Goal: Task Accomplishment & Management: Complete application form

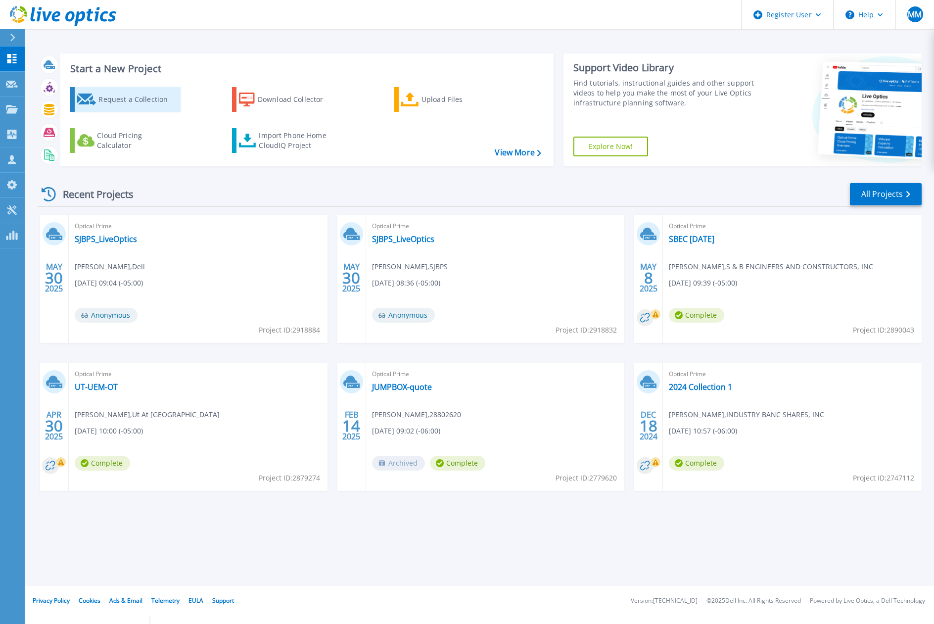
click at [128, 99] on div "Request a Collection" at bounding box center [137, 100] width 79 height 20
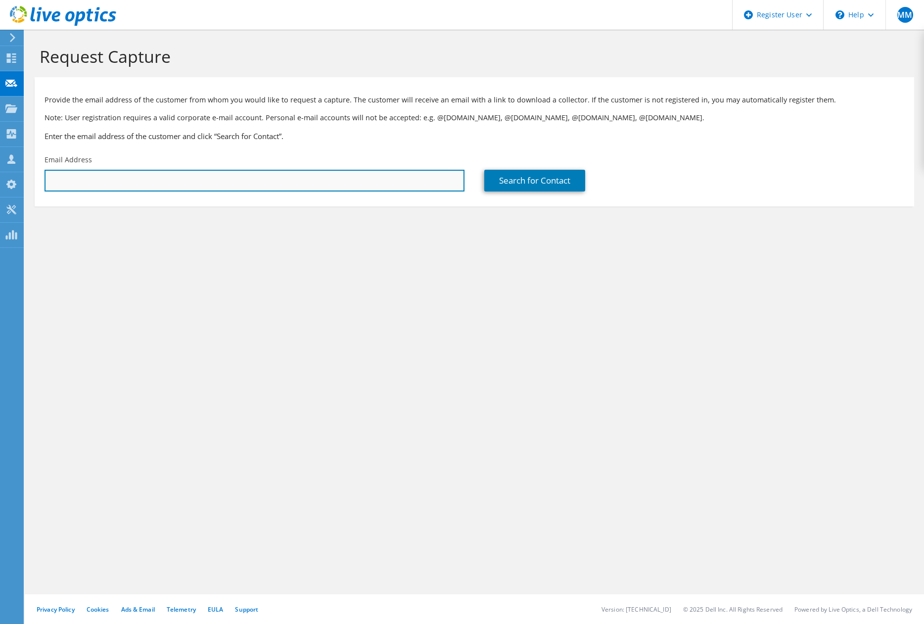
click at [160, 182] on input "text" at bounding box center [255, 181] width 420 height 22
click at [101, 181] on input "text" at bounding box center [255, 181] width 420 height 22
paste input "bsanders@galvestontx.gov"
type input "bsanders@galvestontx.gov"
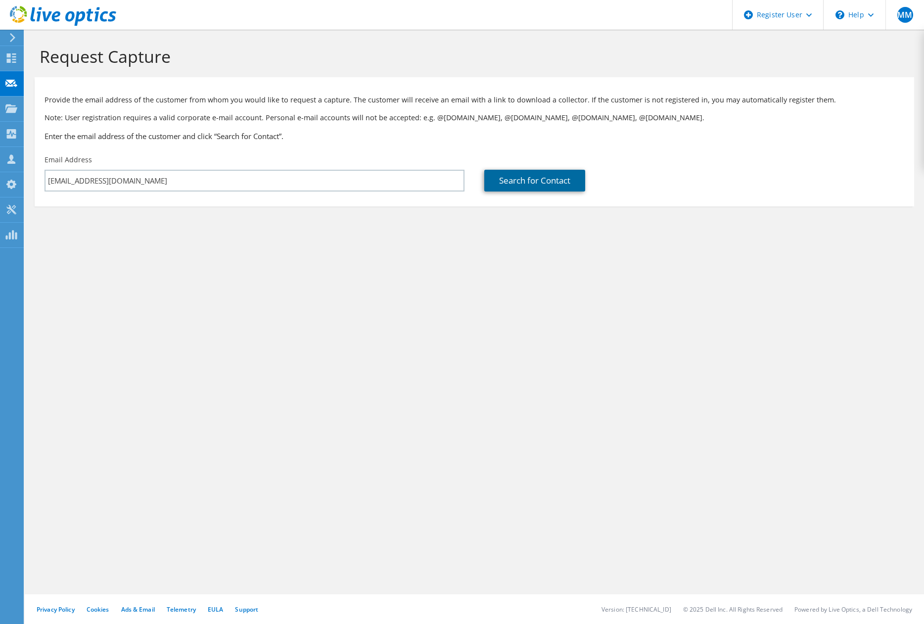
click at [526, 177] on link "Search for Contact" at bounding box center [534, 181] width 101 height 22
type input "City of Galveston"
type input "Billy"
type input "Sanders"
type input "[GEOGRAPHIC_DATA]"
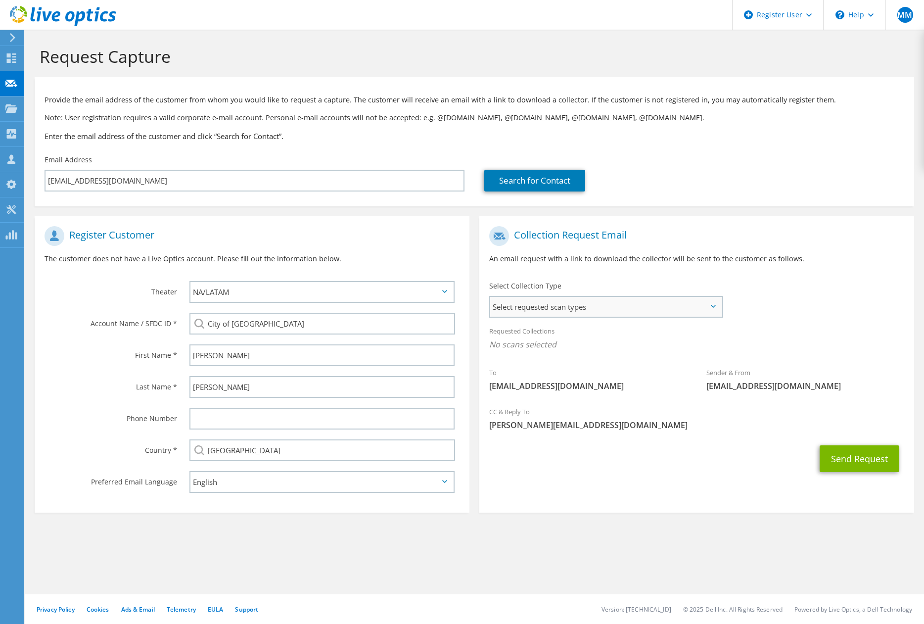
click at [587, 311] on span "Select requested scan types" at bounding box center [605, 307] width 231 height 20
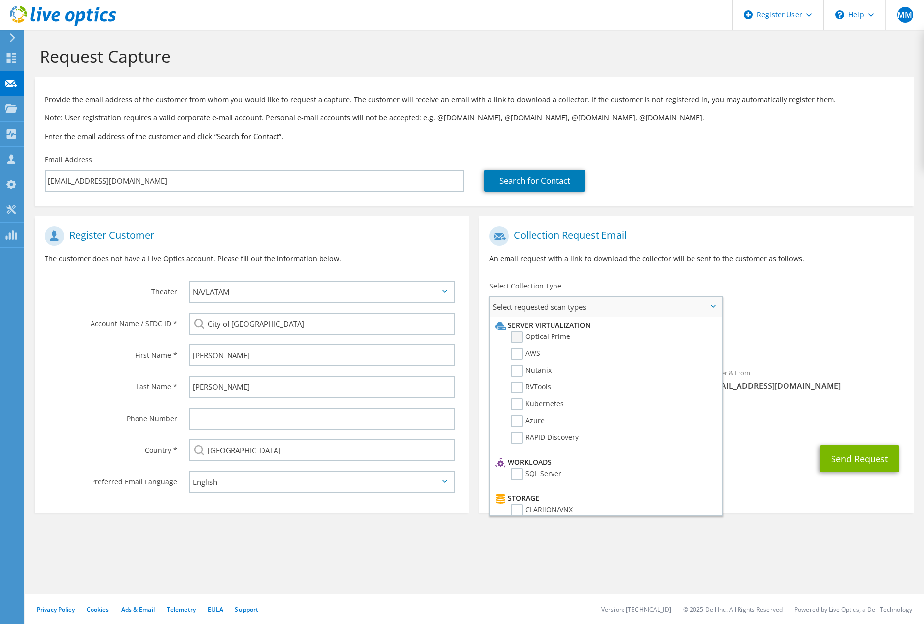
click at [540, 331] on label "Optical Prime" at bounding box center [540, 337] width 59 height 12
click at [0, 0] on input "Optical Prime" at bounding box center [0, 0] width 0 height 0
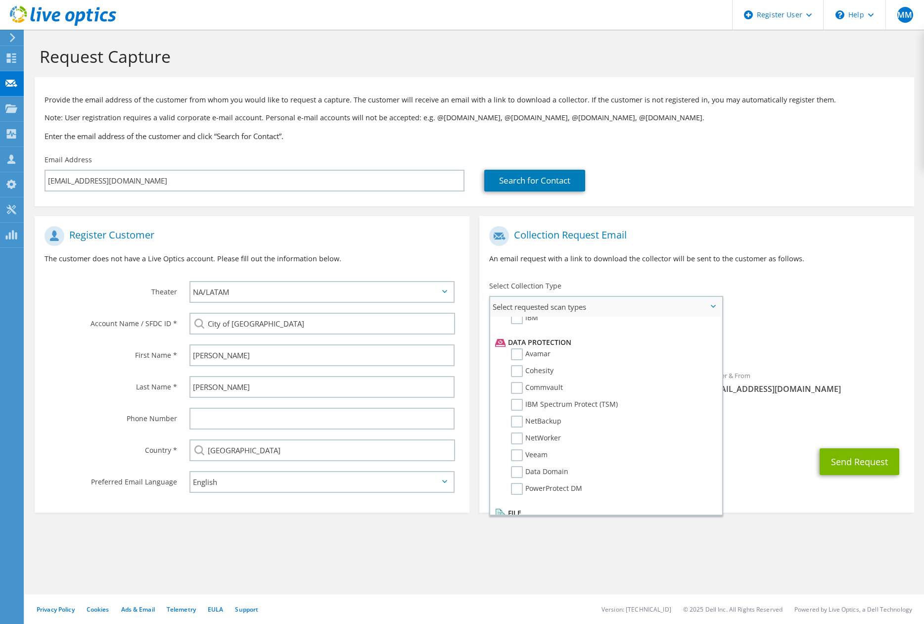
scroll to position [415, 0]
click at [754, 431] on span "[PERSON_NAME][EMAIL_ADDRESS][DOMAIN_NAME]" at bounding box center [696, 427] width 415 height 11
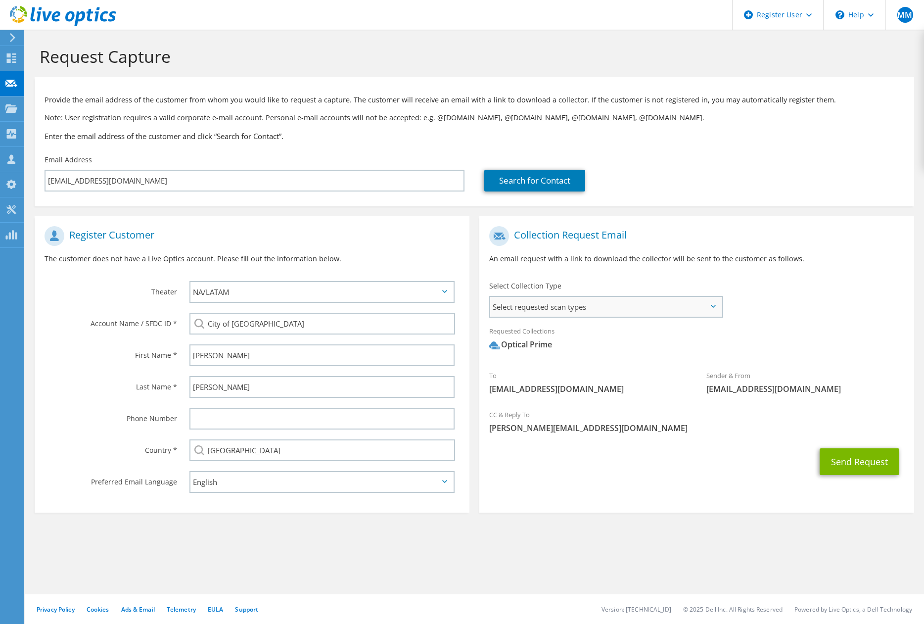
click at [620, 301] on span "Select requested scan types" at bounding box center [605, 307] width 231 height 20
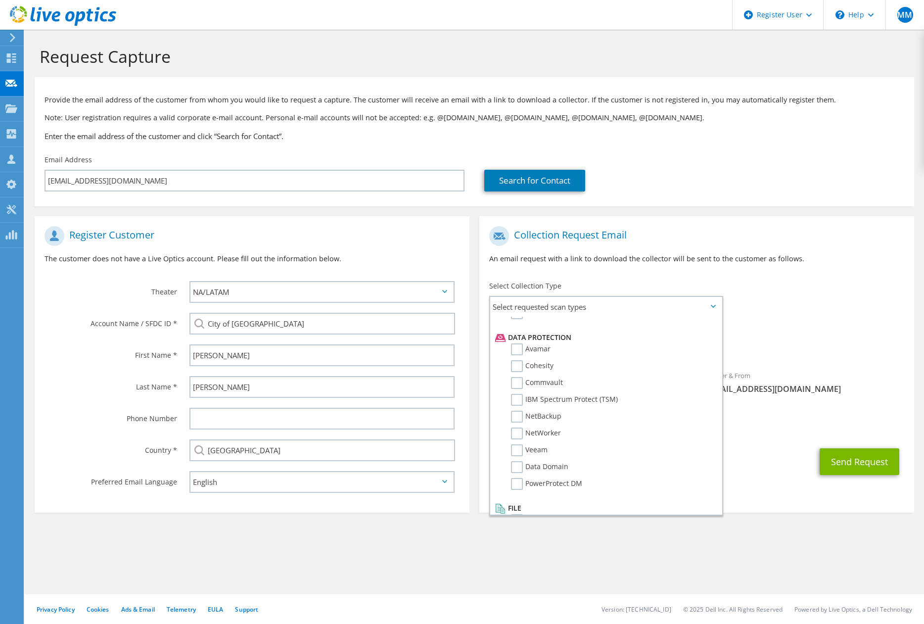
click at [762, 286] on div "To bsanders@galvestontx.gov Sender & From liveoptics@liveoptics.com" at bounding box center [696, 312] width 435 height 183
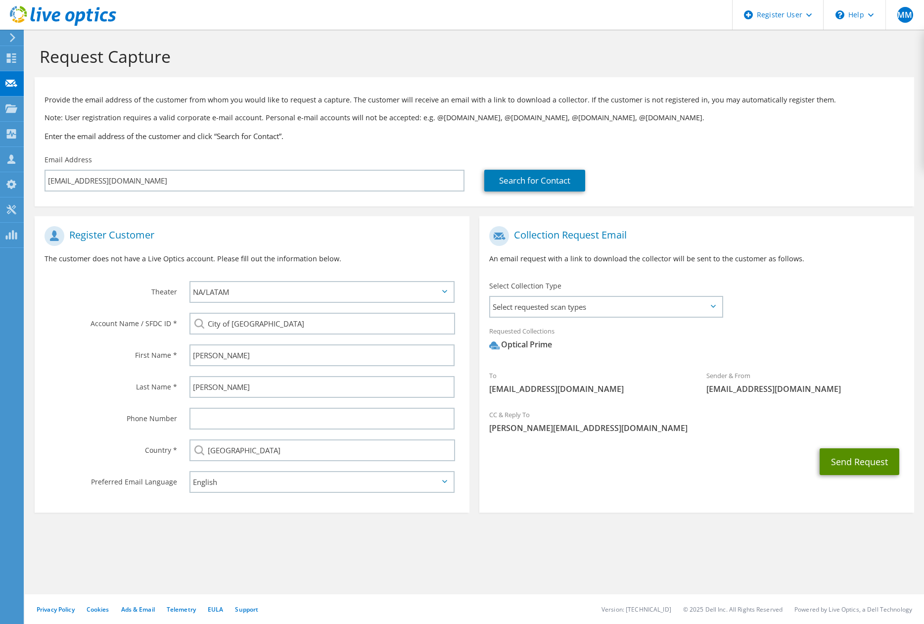
click at [859, 462] on button "Send Request" at bounding box center [859, 461] width 80 height 27
